Goal: Task Accomplishment & Management: Manage account settings

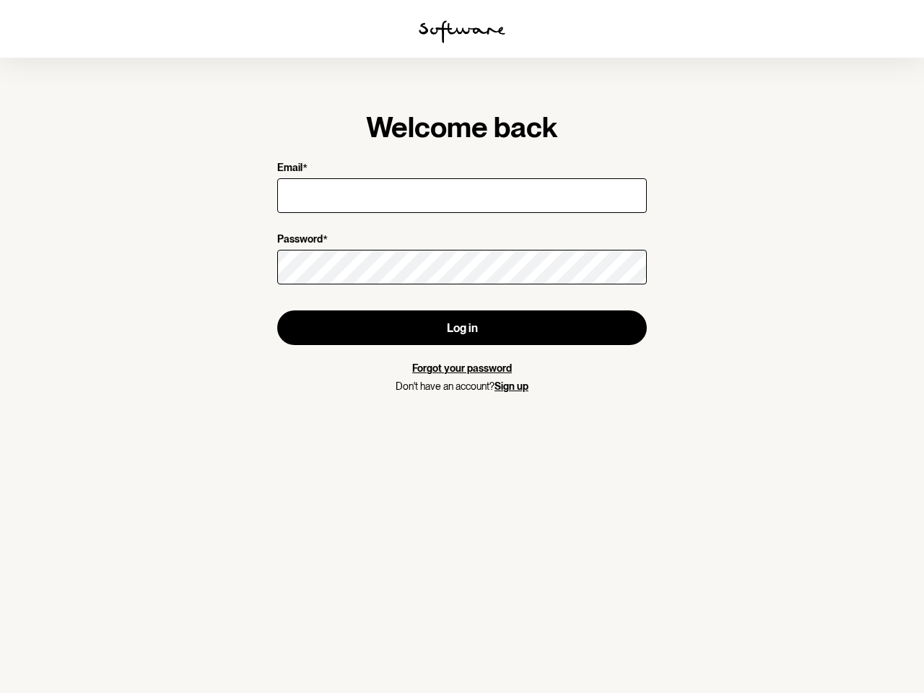
click at [462, 32] on img at bounding box center [462, 31] width 87 height 23
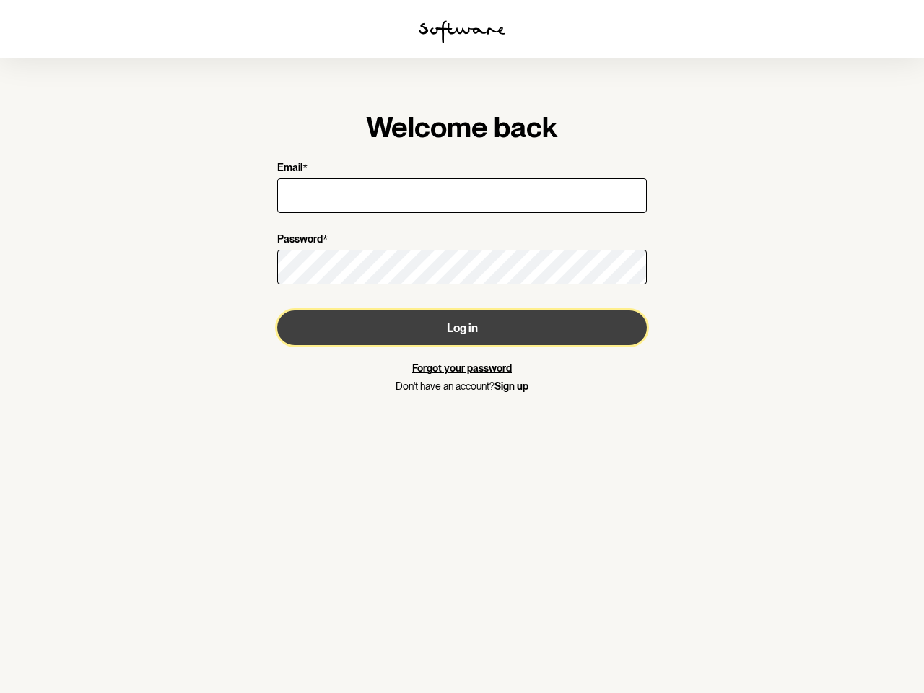
click at [462, 328] on button "Log in" at bounding box center [462, 328] width 370 height 35
